Goal: Transaction & Acquisition: Register for event/course

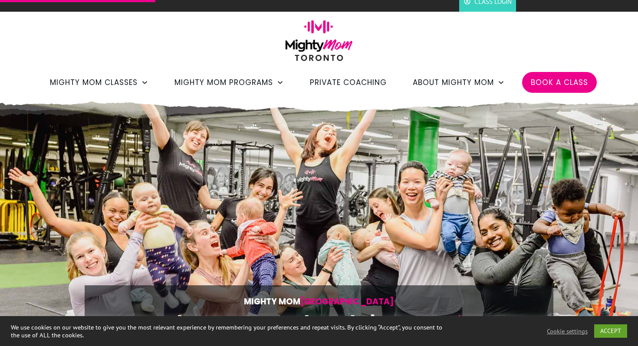
scroll to position [28, 0]
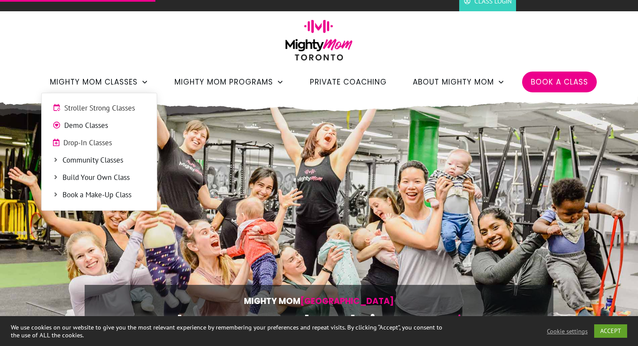
click at [109, 125] on span "Demo Classes" at bounding box center [105, 125] width 82 height 11
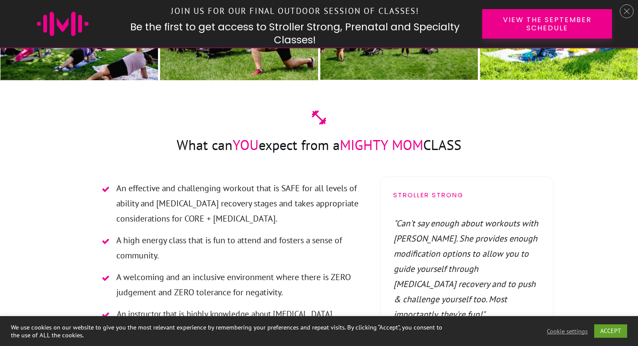
scroll to position [2108, 0]
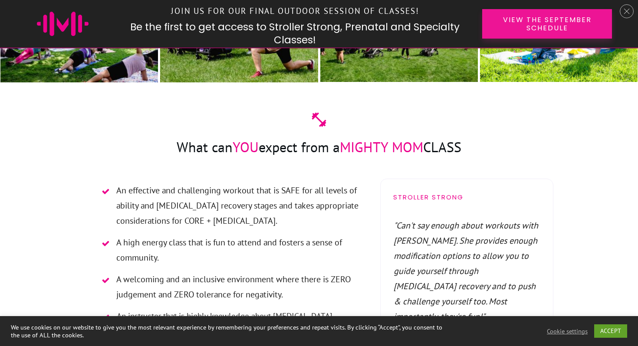
click at [512, 17] on span "View the September Schedule" at bounding box center [546, 24] width 99 height 16
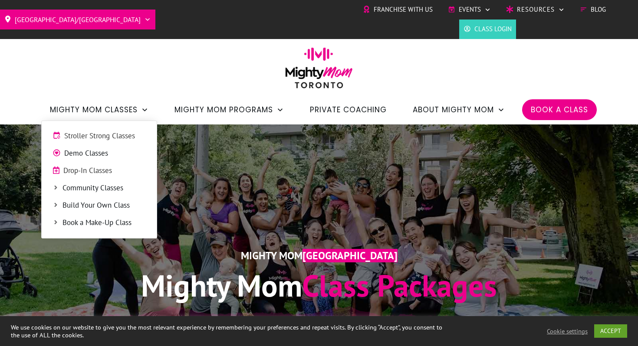
click at [67, 192] on span "Community Classes" at bounding box center [104, 188] width 83 height 11
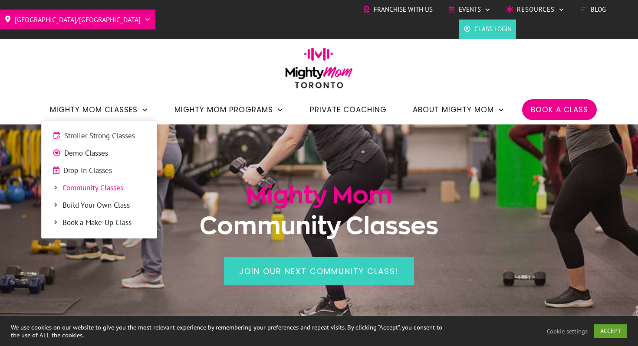
click at [89, 134] on span "Stroller Strong Classes" at bounding box center [105, 136] width 82 height 11
